Goal: Task Accomplishment & Management: Manage account settings

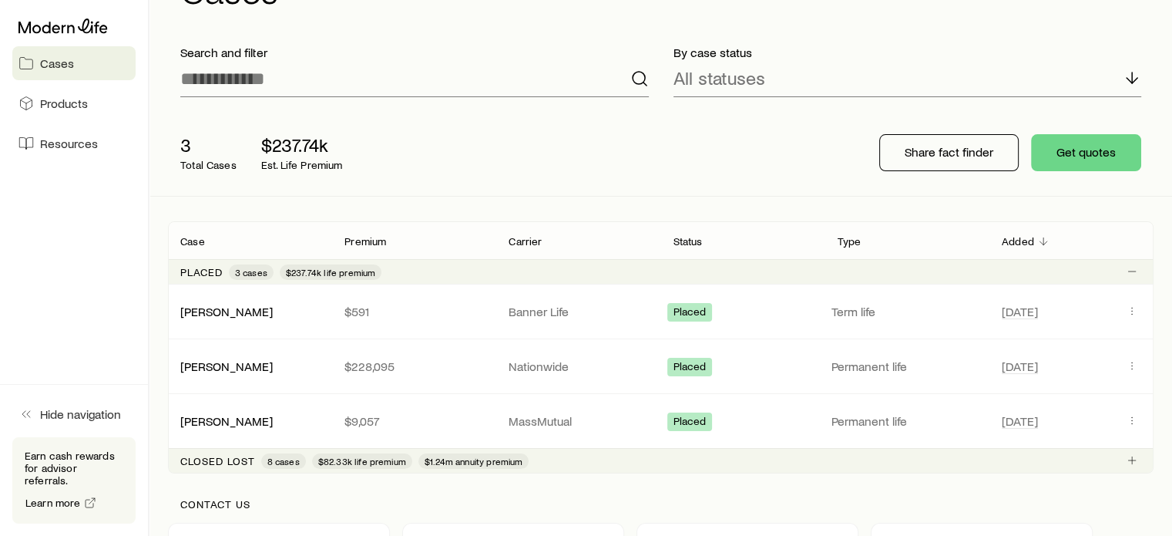
scroll to position [79, 0]
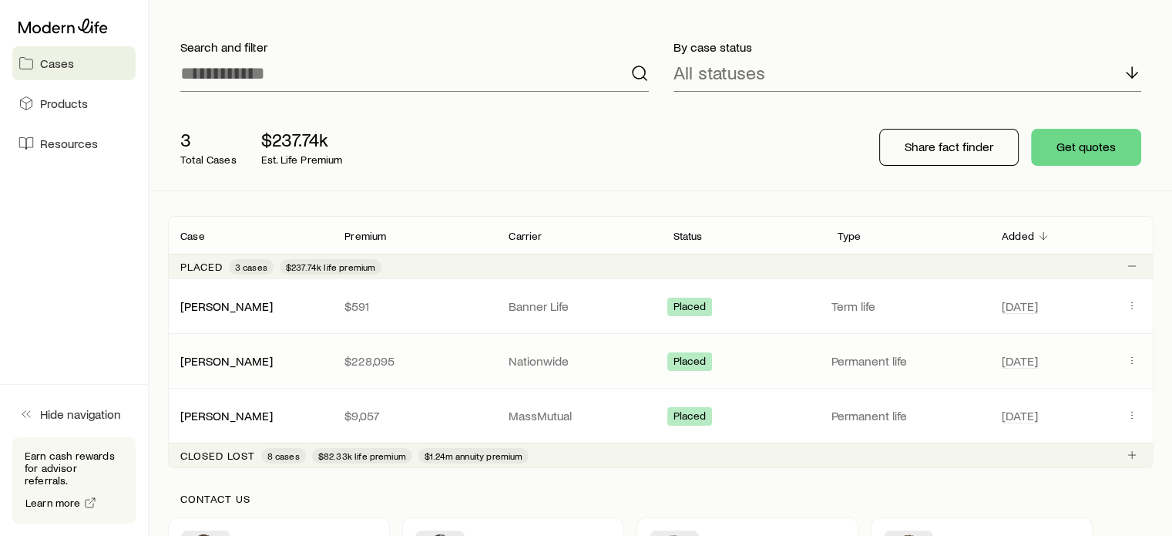
click at [476, 369] on div "[PERSON_NAME] $228,095 Nationwide Placed Permanent life [DATE]" at bounding box center [661, 361] width 986 height 54
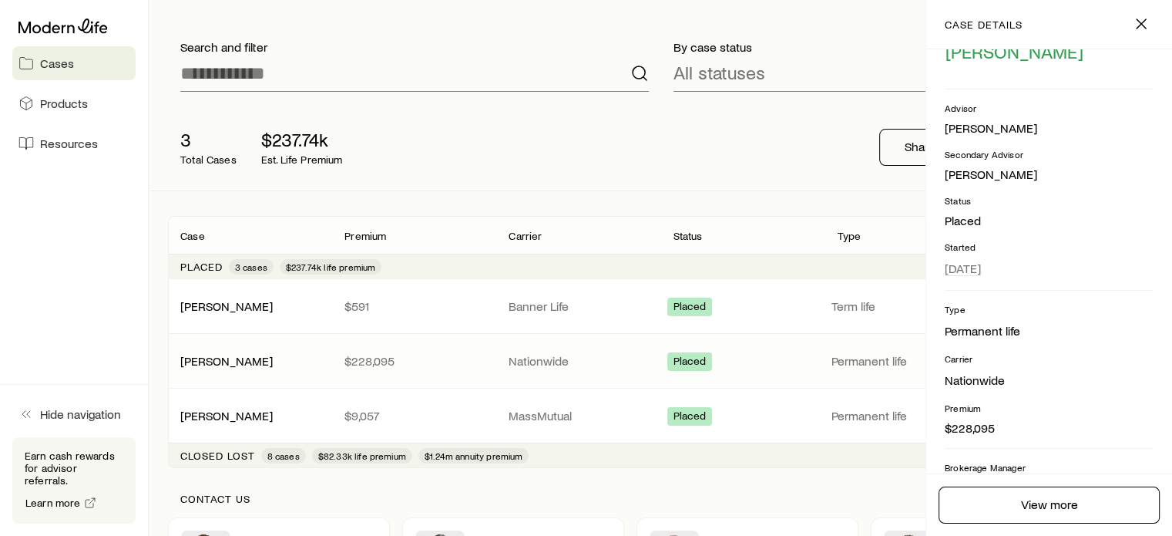
scroll to position [55, 0]
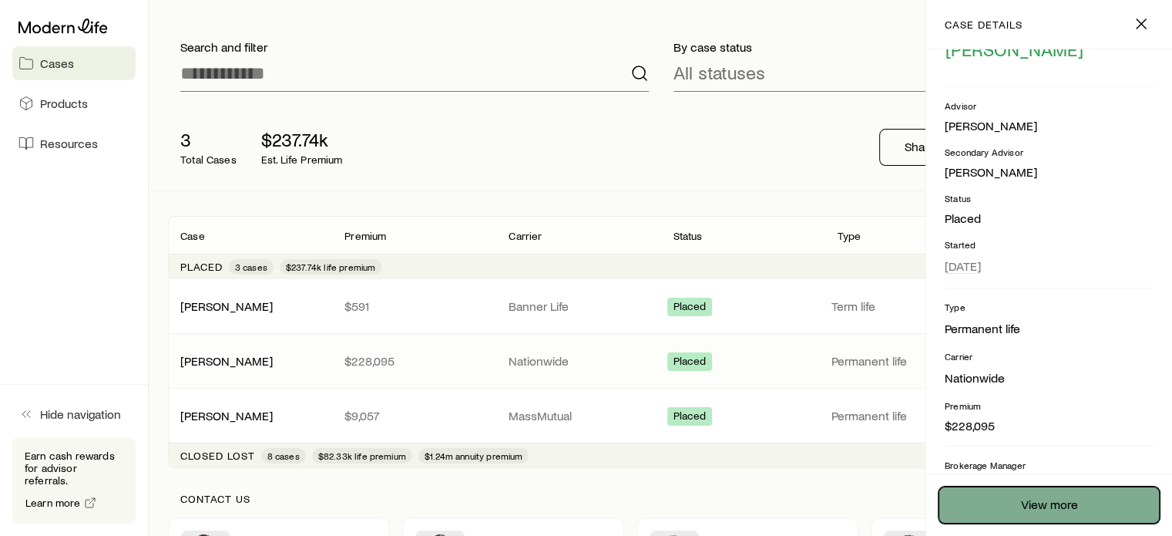
click at [1034, 515] on link "View more" at bounding box center [1049, 504] width 221 height 37
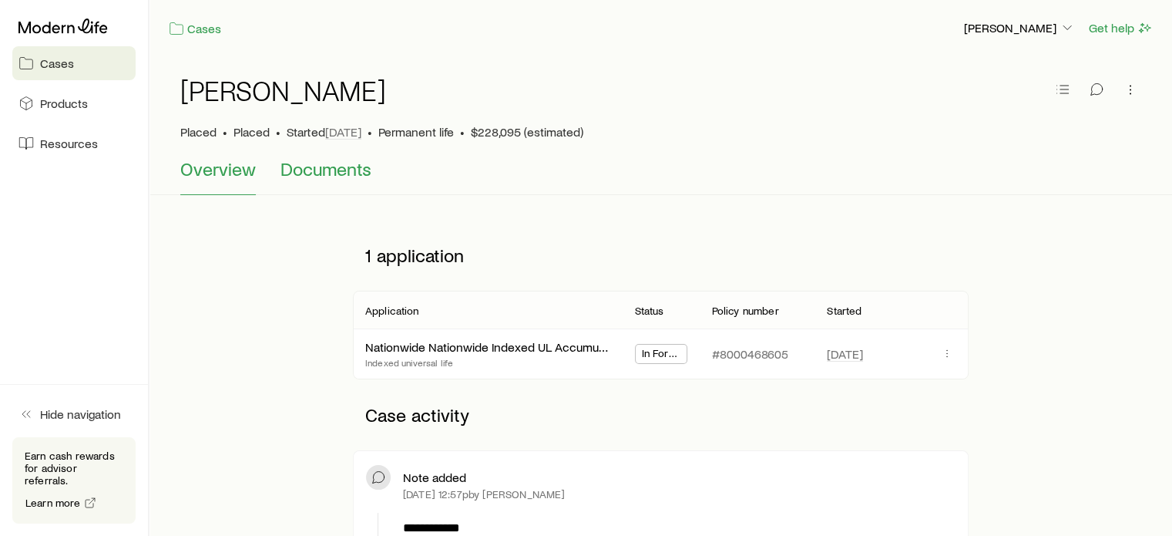
click at [293, 176] on span "Documents" at bounding box center [326, 169] width 91 height 22
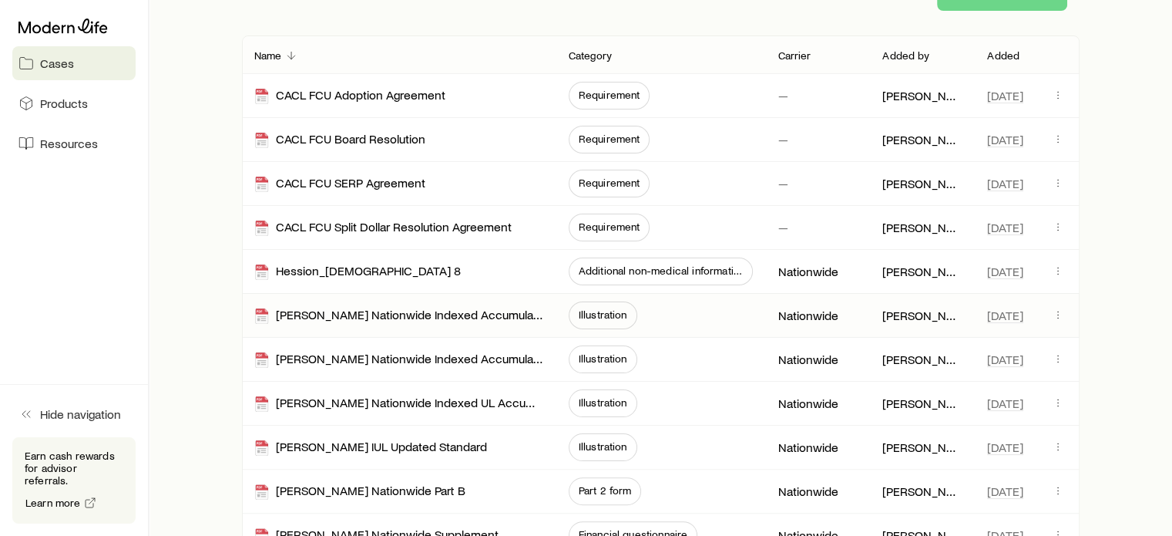
scroll to position [268, 0]
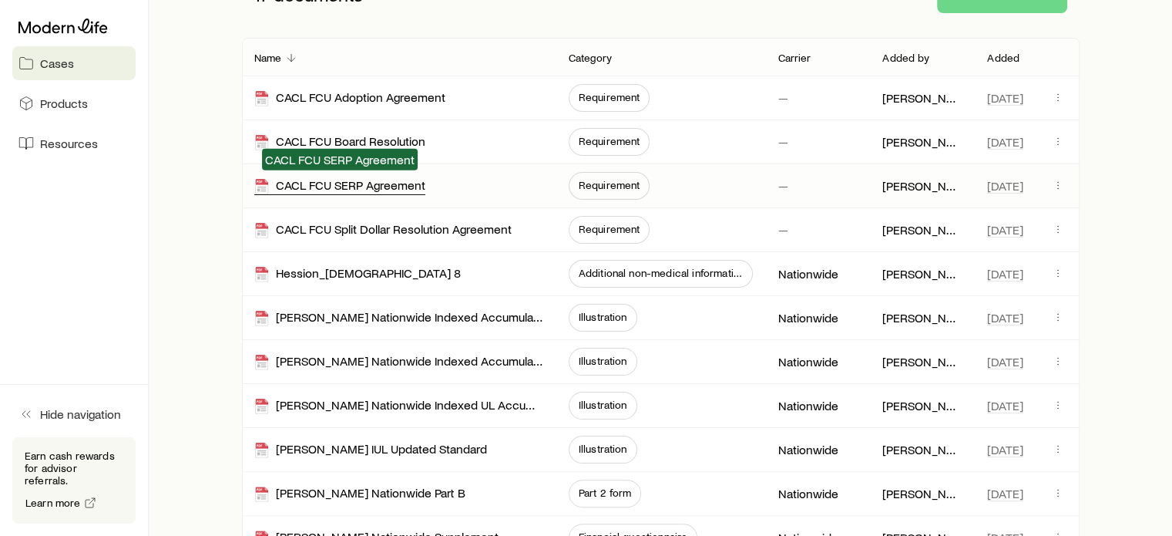
click at [407, 190] on div "CACL FCU SERP Agreement" at bounding box center [339, 186] width 171 height 18
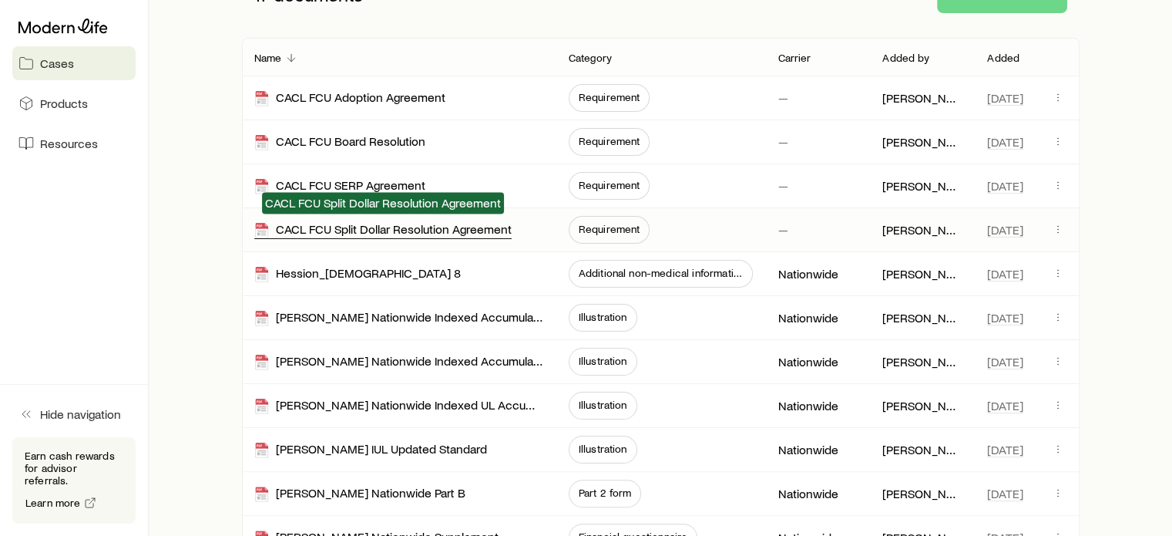
click at [374, 222] on div "CACL FCU Split Dollar Resolution Agreement" at bounding box center [382, 230] width 257 height 18
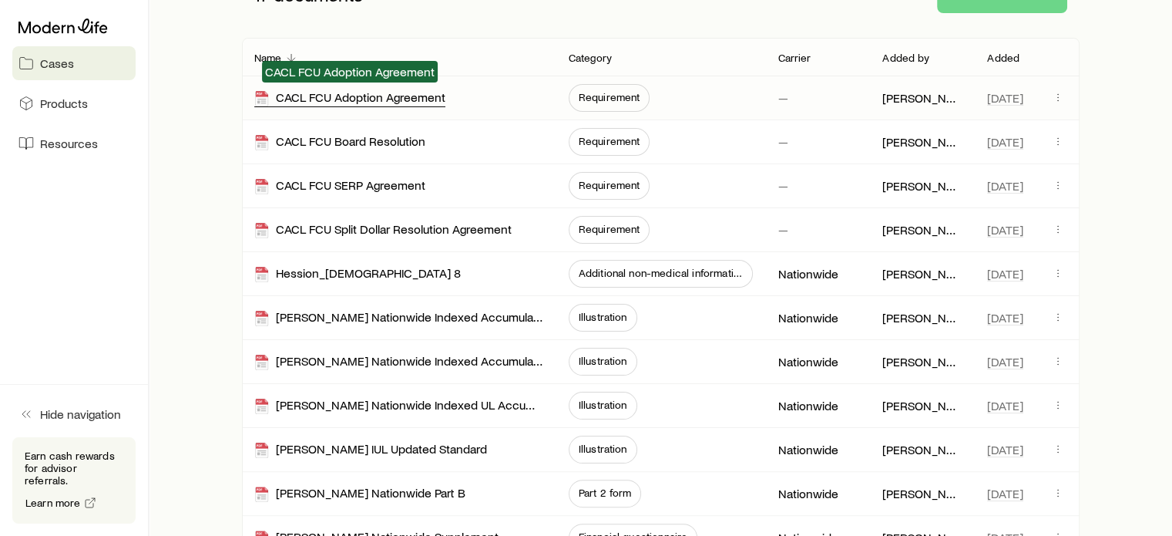
click at [380, 95] on div "CACL FCU Adoption Agreement" at bounding box center [349, 98] width 191 height 18
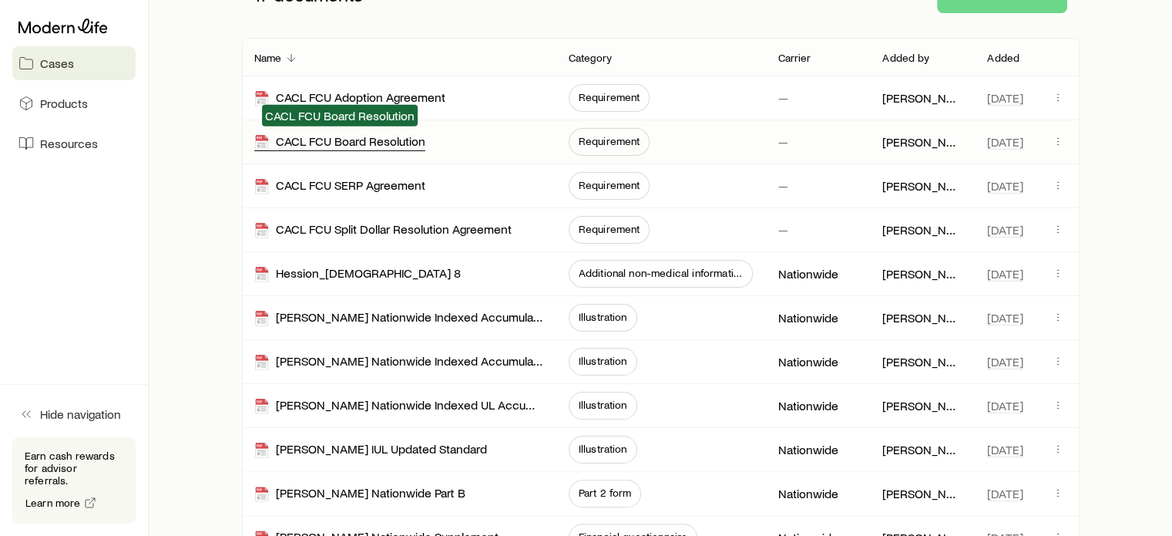
click at [373, 150] on div "CACL FCU Board Resolution" at bounding box center [339, 142] width 171 height 18
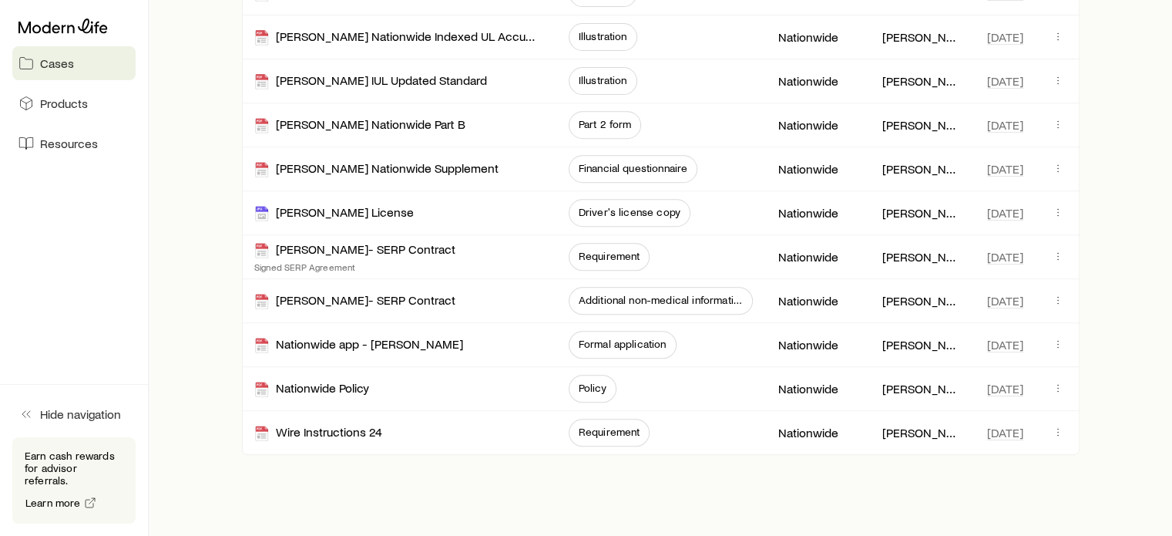
scroll to position [638, 0]
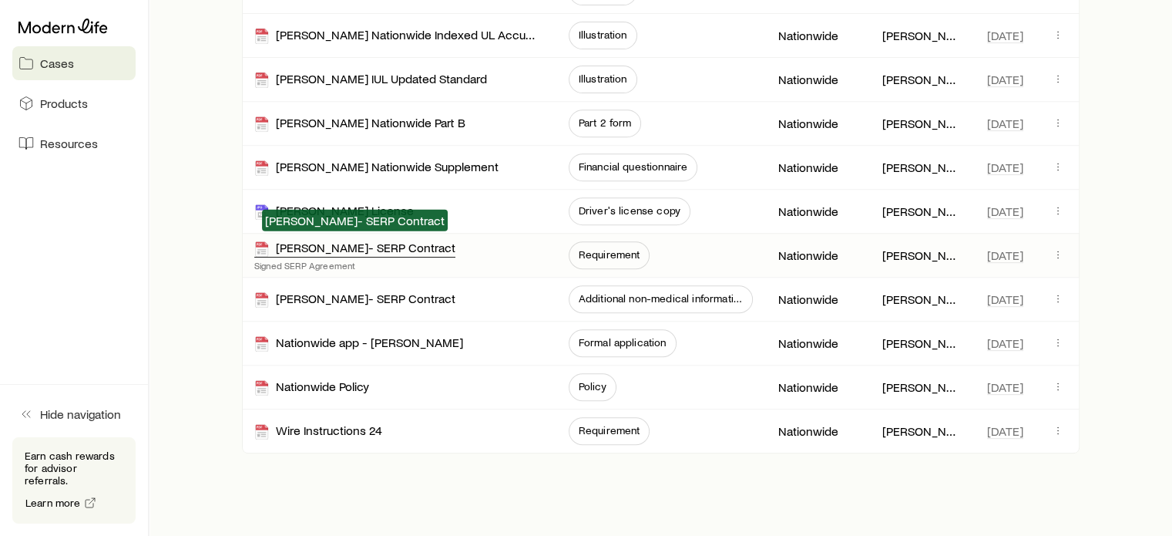
click at [376, 249] on div "[PERSON_NAME]- SERP Contract" at bounding box center [354, 249] width 201 height 18
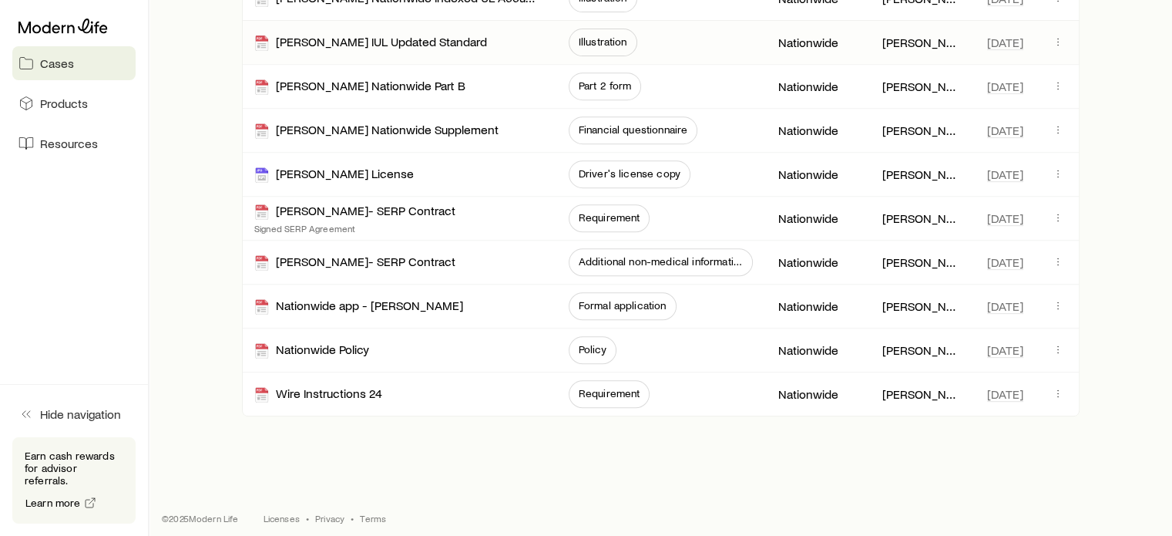
scroll to position [680, 0]
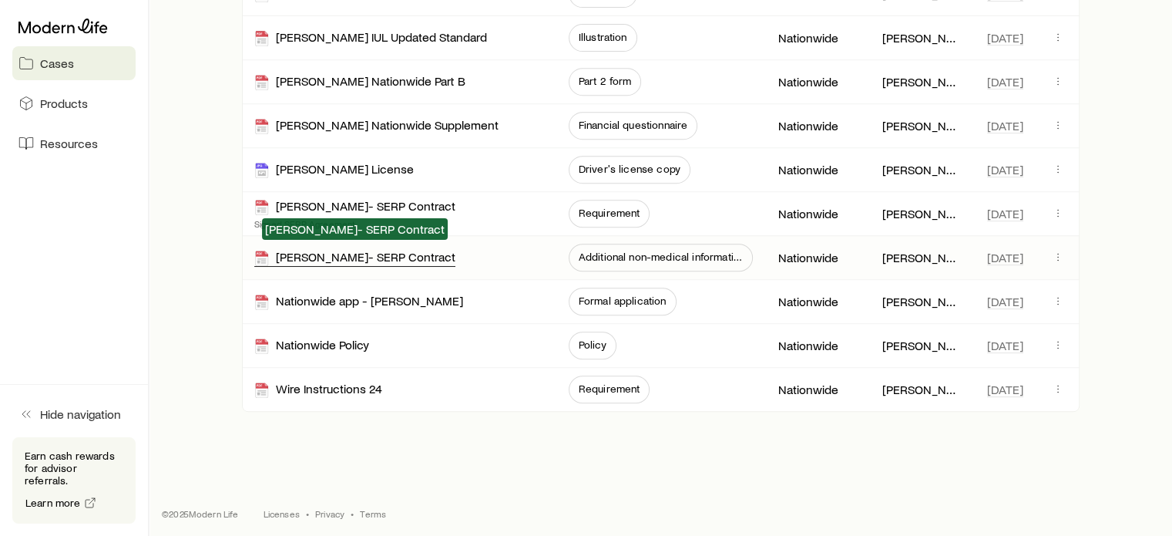
click at [365, 257] on div "[PERSON_NAME]- SERP Contract" at bounding box center [354, 258] width 201 height 18
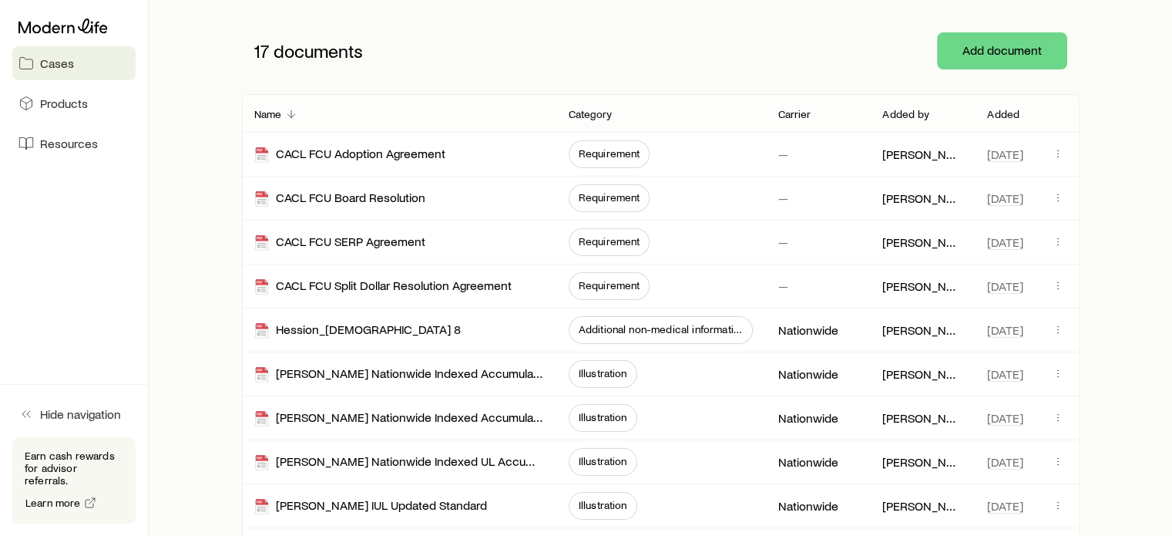
scroll to position [210, 0]
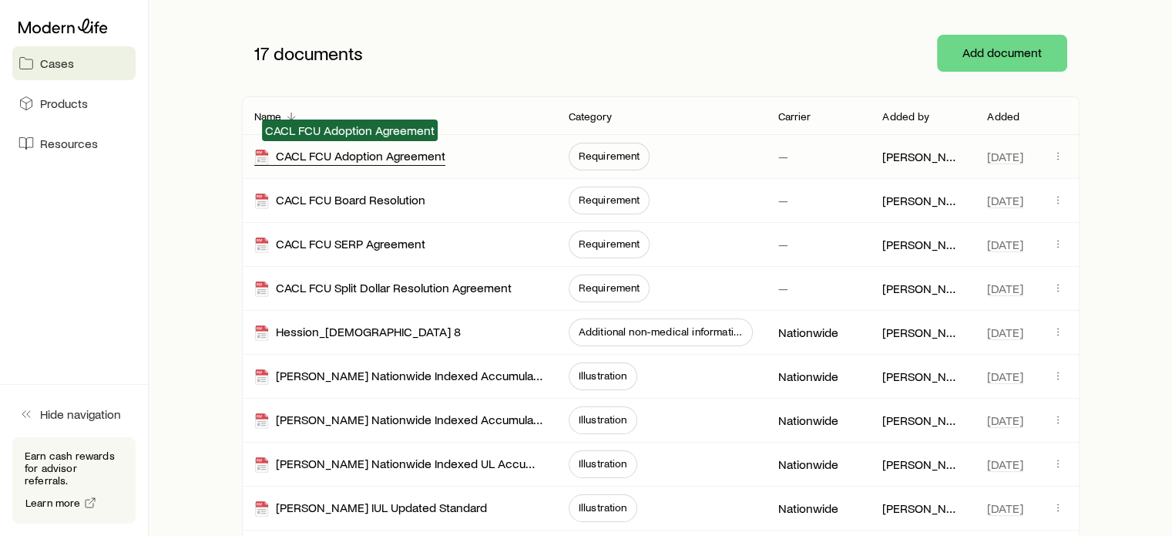
click at [420, 160] on div "CACL FCU Adoption Agreement" at bounding box center [349, 157] width 191 height 18
